Goal: Transaction & Acquisition: Purchase product/service

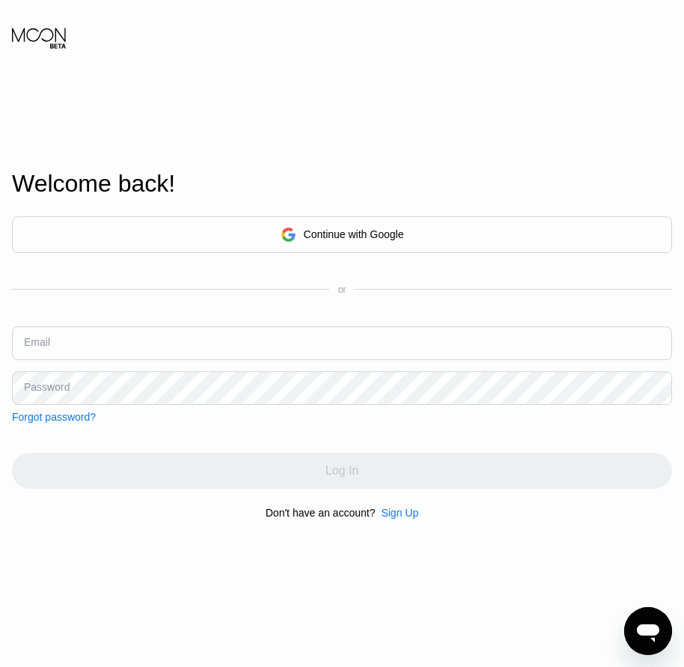
click at [386, 517] on div "Sign Up" at bounding box center [399, 513] width 37 height 12
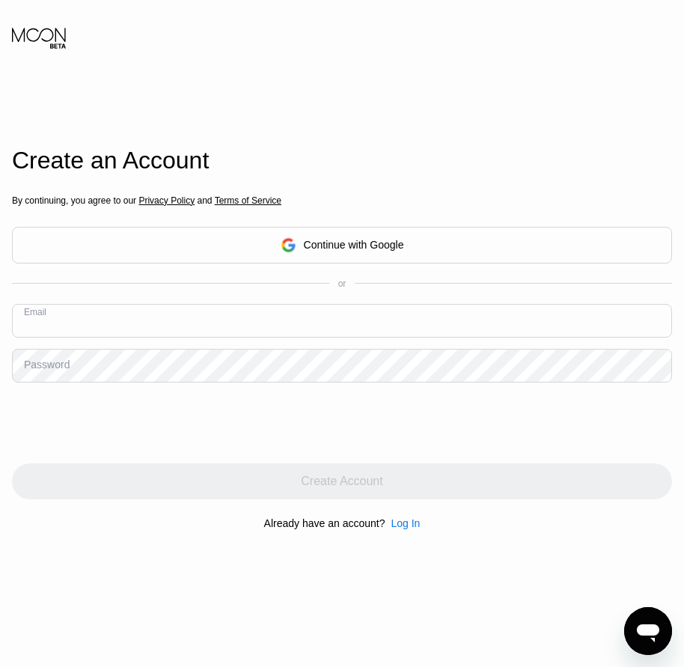
paste input "[EMAIL_ADDRESS][DOMAIN_NAME]"
type input "[EMAIL_ADDRESS][DOMAIN_NAME]"
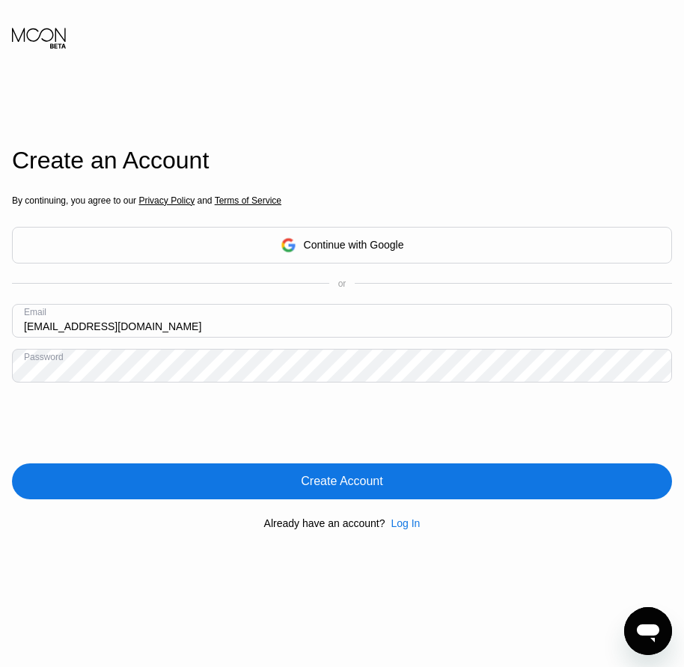
click at [316, 498] on div "Create Account" at bounding box center [342, 481] width 660 height 36
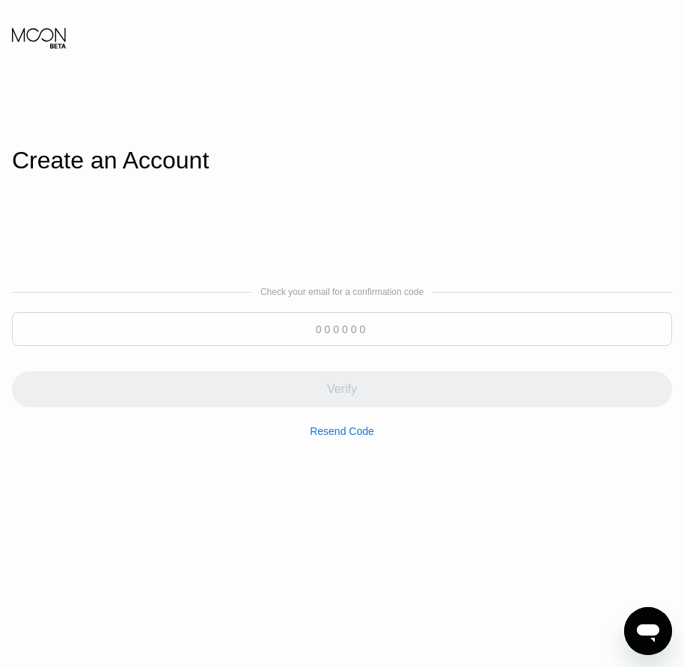
paste input "038793"
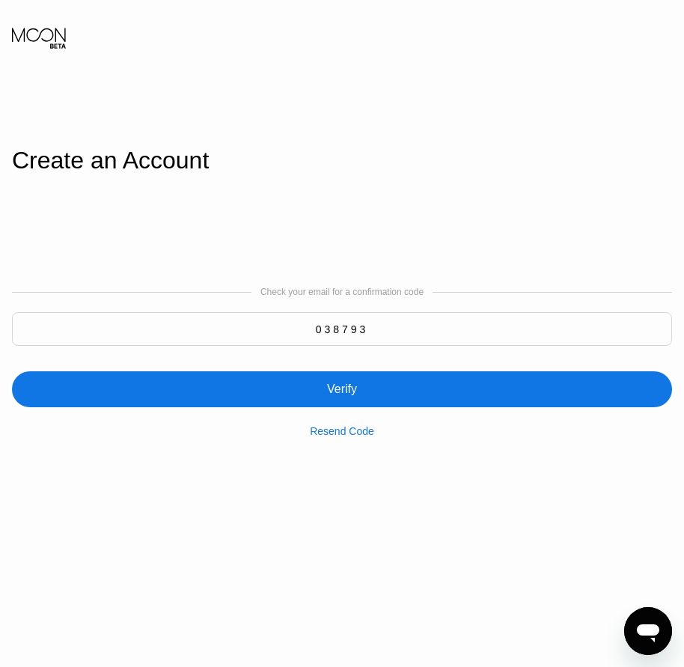
type input "038793"
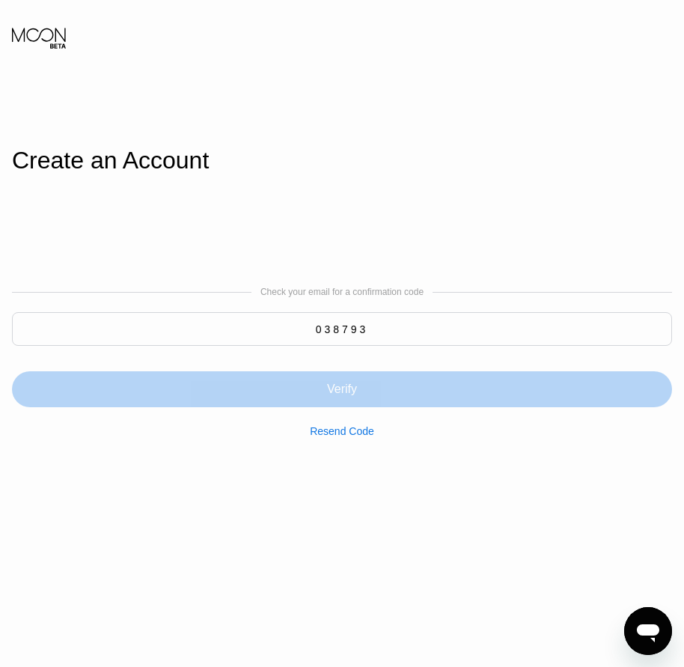
click at [353, 396] on div "Verify" at bounding box center [342, 389] width 30 height 15
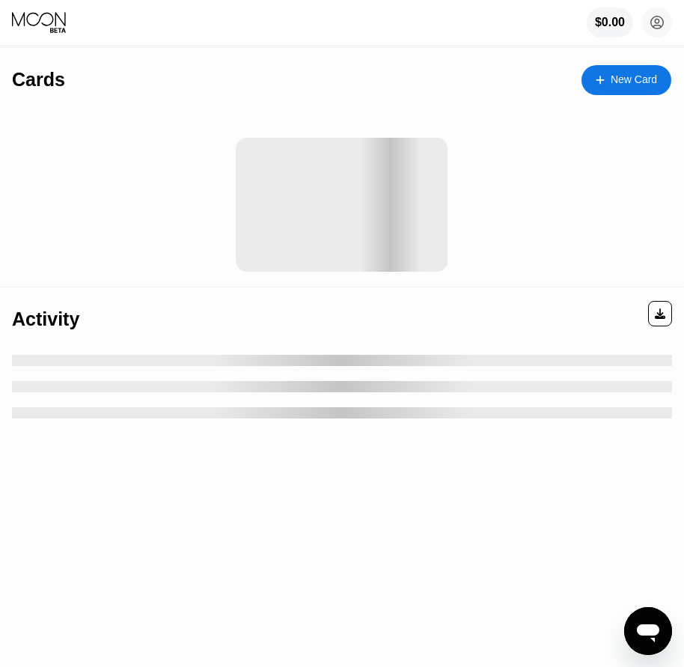
click at [634, 77] on div "New Card" at bounding box center [634, 79] width 46 height 13
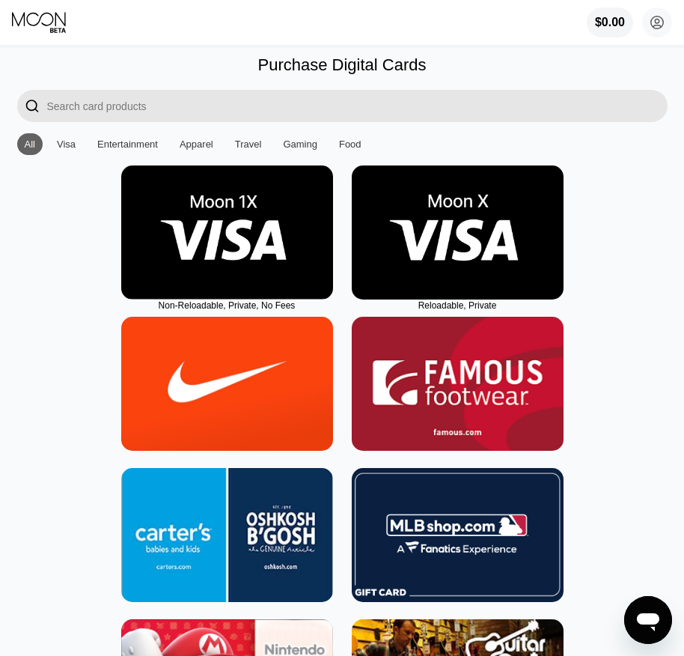
click at [475, 296] on img at bounding box center [458, 232] width 212 height 134
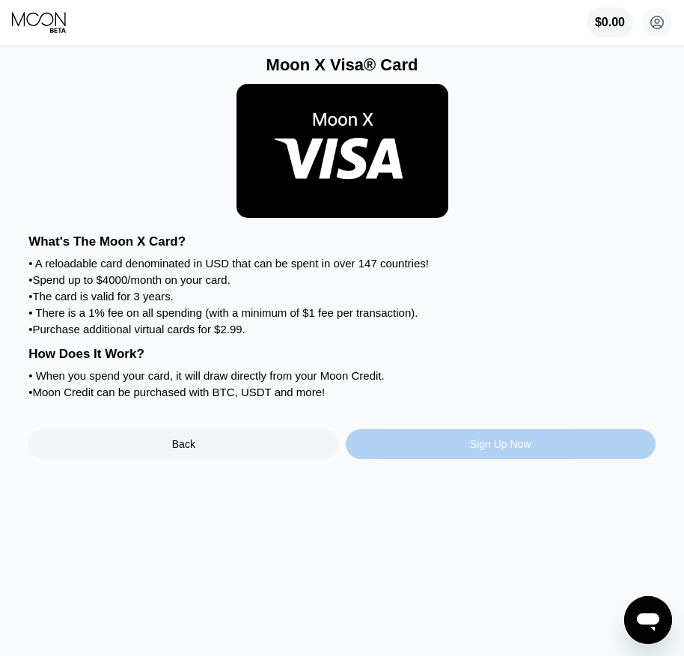
click at [490, 450] on div "Sign Up Now" at bounding box center [500, 444] width 61 height 12
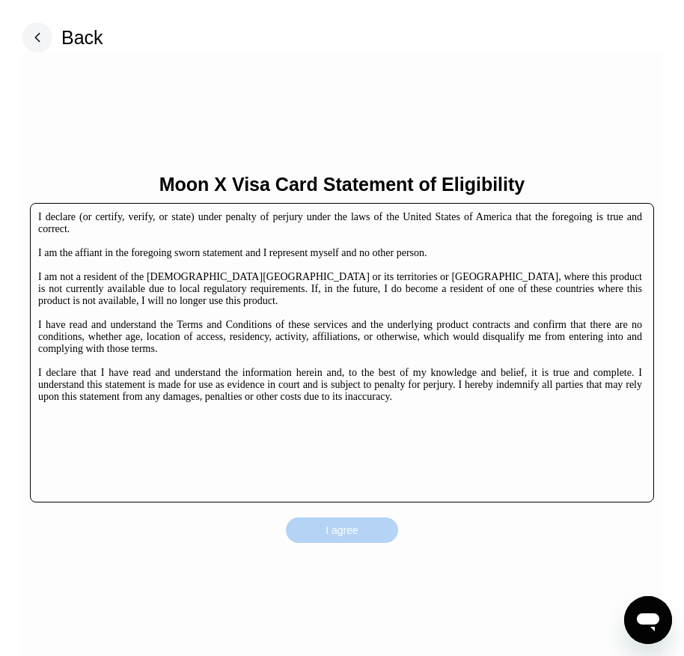
click at [353, 530] on div "I agree" at bounding box center [342, 529] width 33 height 13
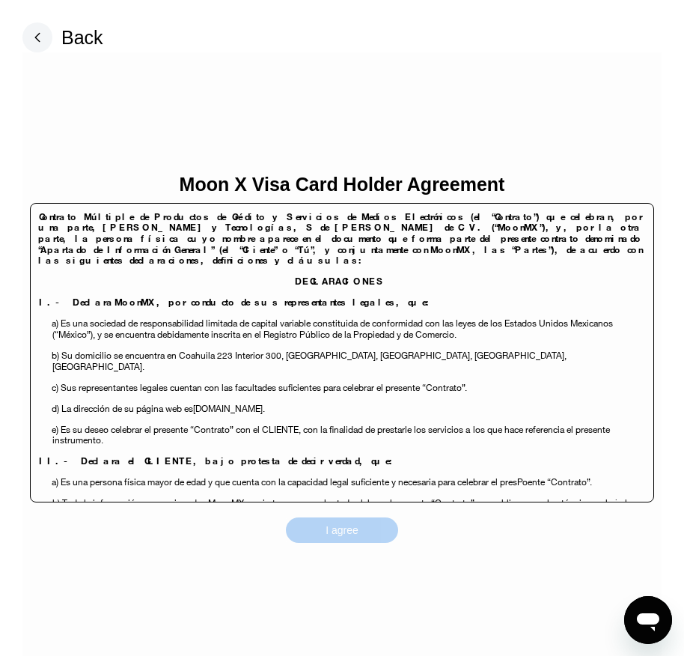
click at [353, 530] on div "I agree" at bounding box center [342, 529] width 33 height 13
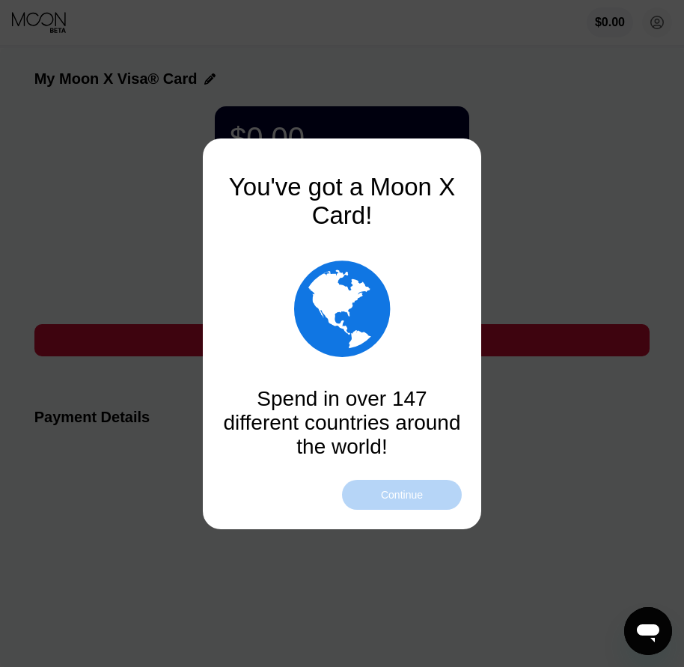
drag, startPoint x: 412, startPoint y: 502, endPoint x: 419, endPoint y: 499, distance: 7.8
click at [412, 502] on div "Continue" at bounding box center [402, 495] width 120 height 30
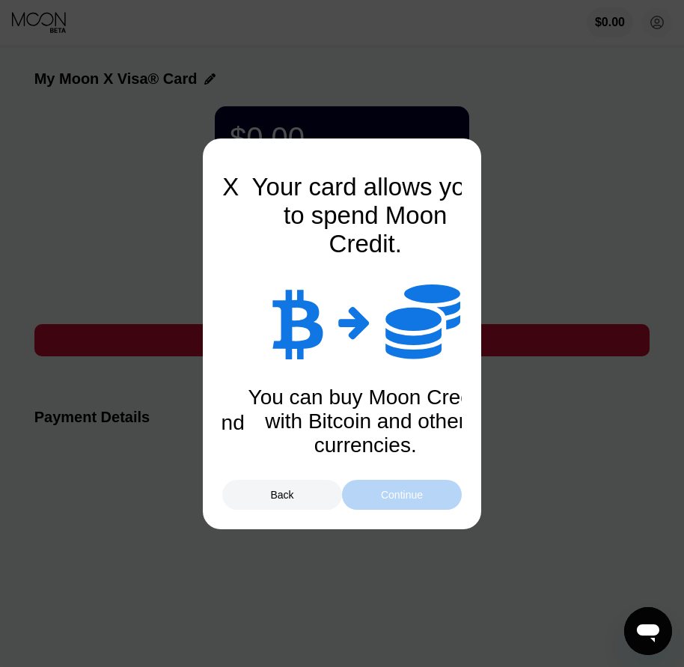
click at [412, 499] on div "Continue" at bounding box center [402, 495] width 42 height 12
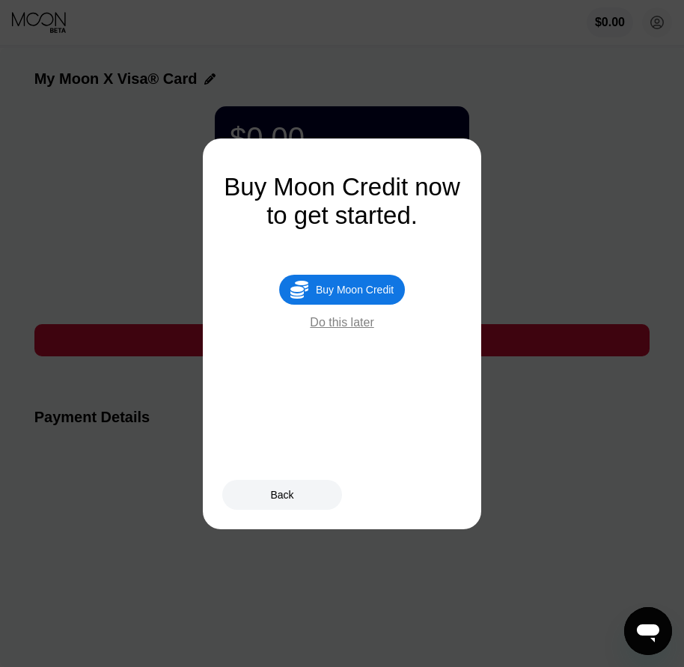
click at [367, 296] on div "Buy Moon Credit" at bounding box center [355, 290] width 78 height 12
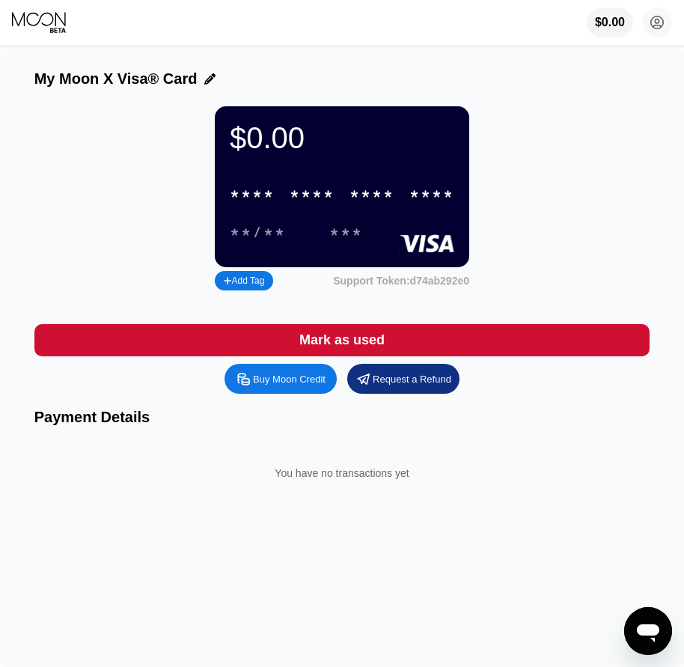
type input "0"
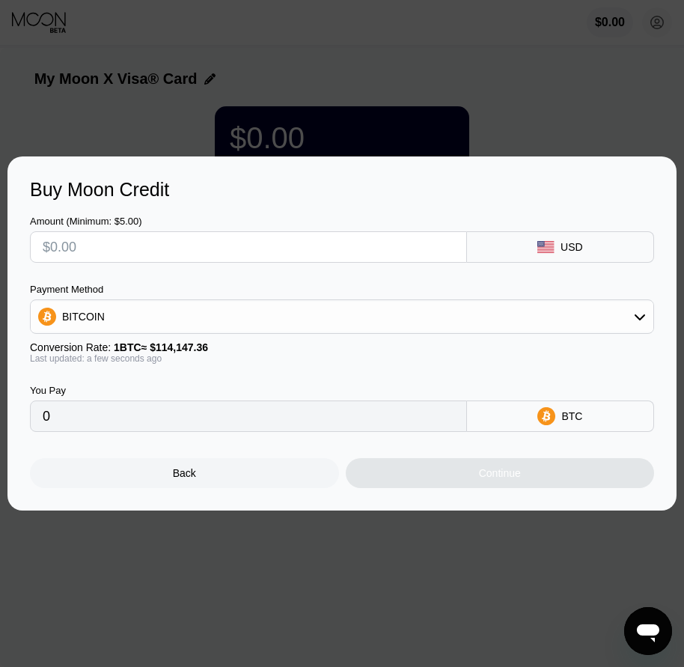
click at [231, 483] on div "Back" at bounding box center [184, 473] width 309 height 30
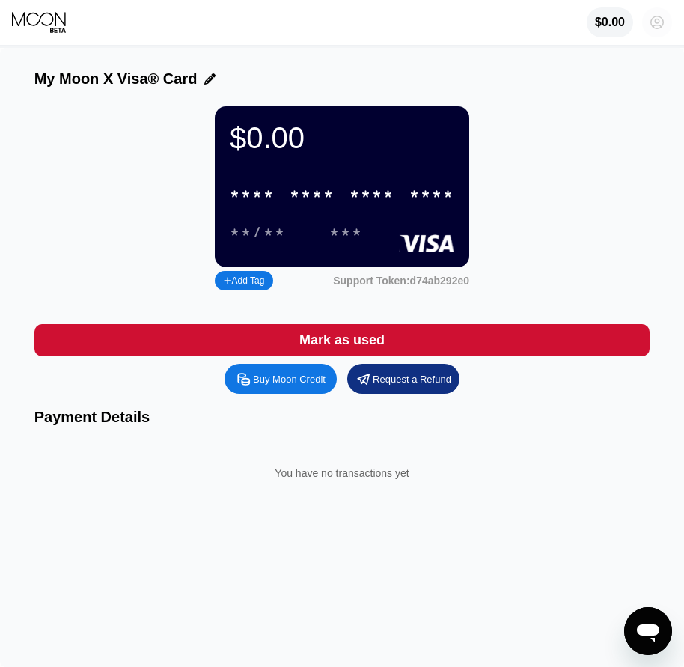
click at [651, 23] on circle at bounding box center [657, 22] width 30 height 30
